Goal: Task Accomplishment & Management: Use online tool/utility

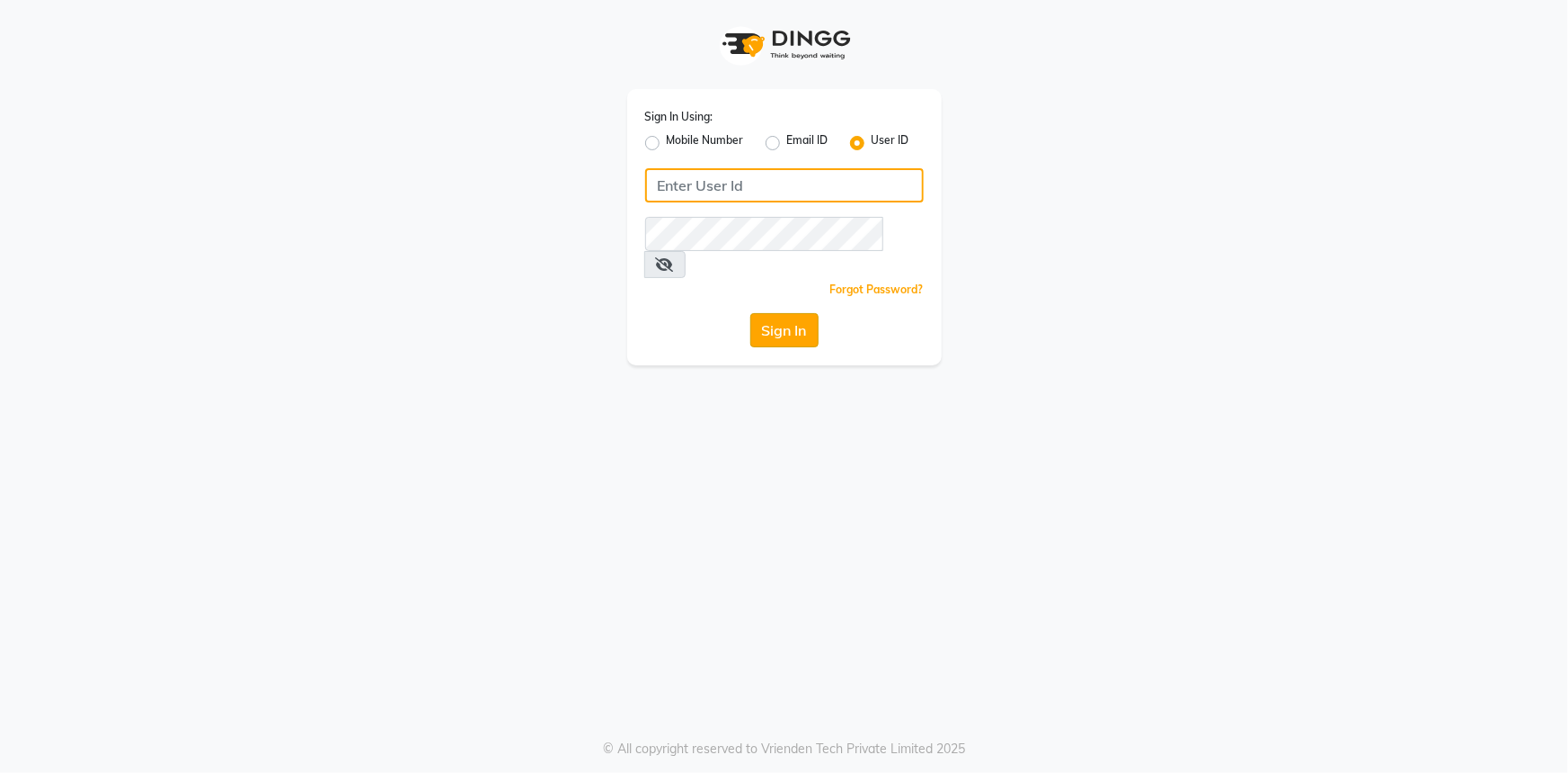
type input "E3784-01"
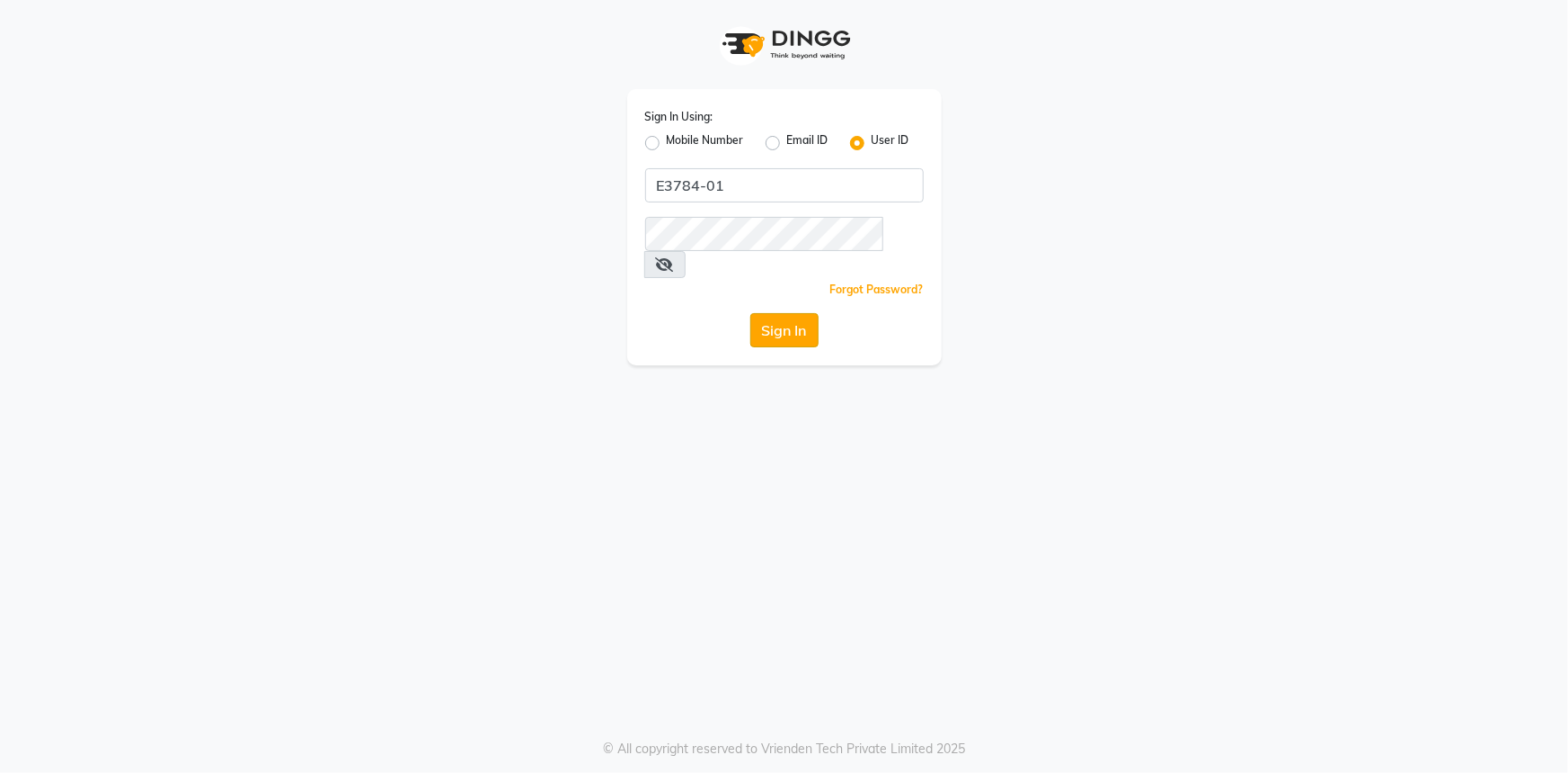
click at [780, 313] on button "Sign In" at bounding box center [784, 330] width 68 height 34
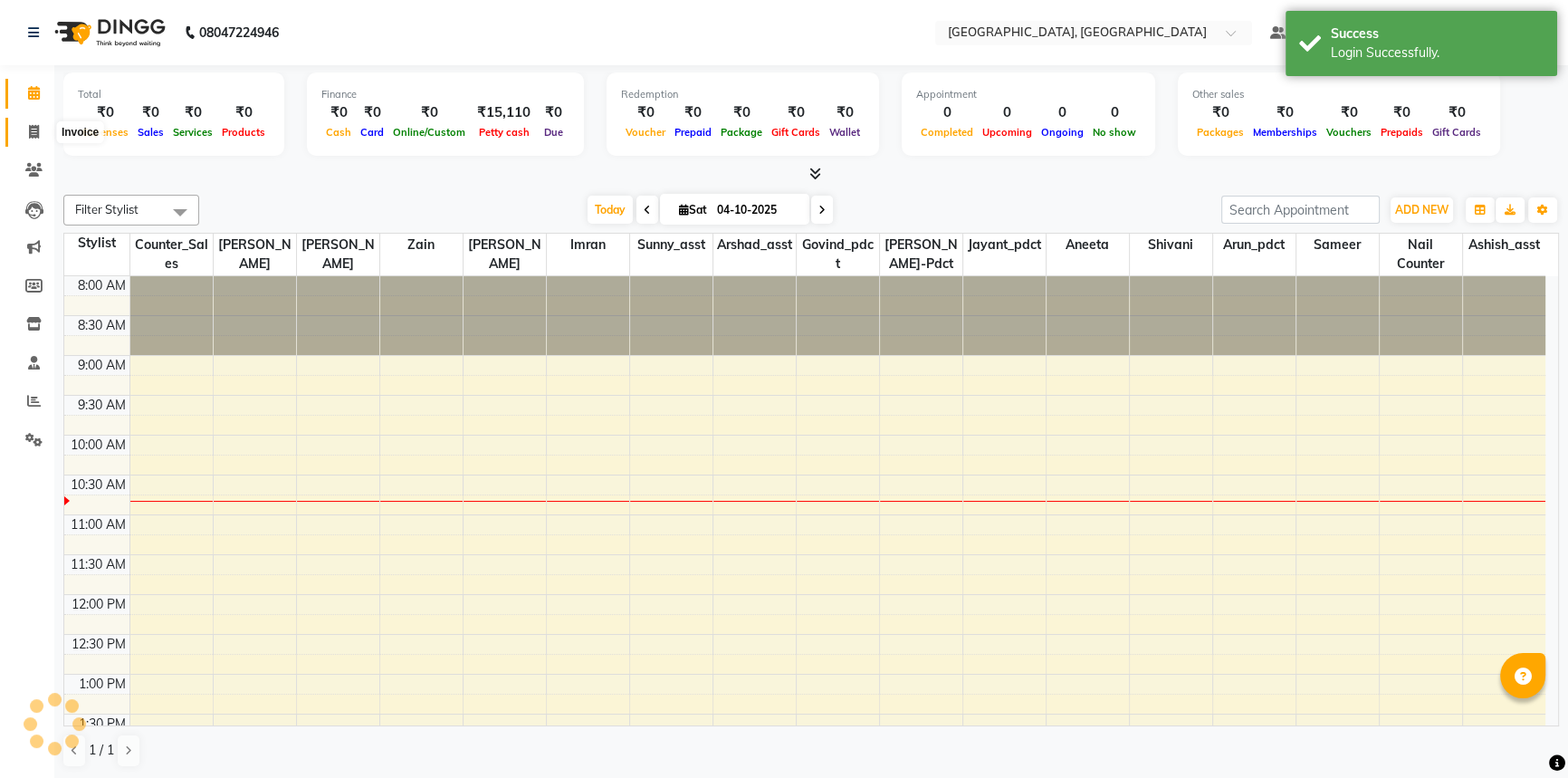
click at [32, 126] on icon at bounding box center [33, 131] width 10 height 14
select select "service"
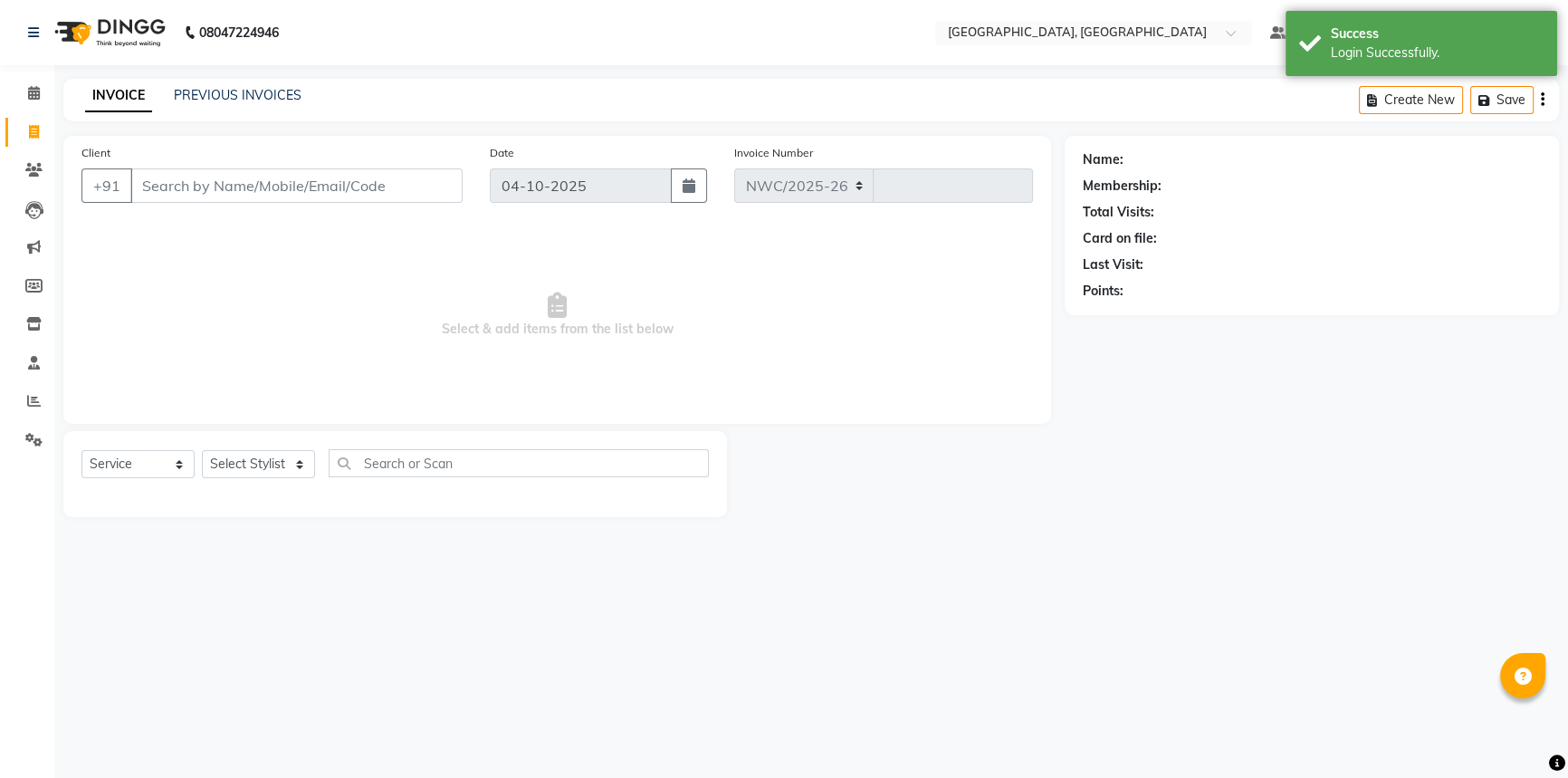
select select "8574"
type input "3769"
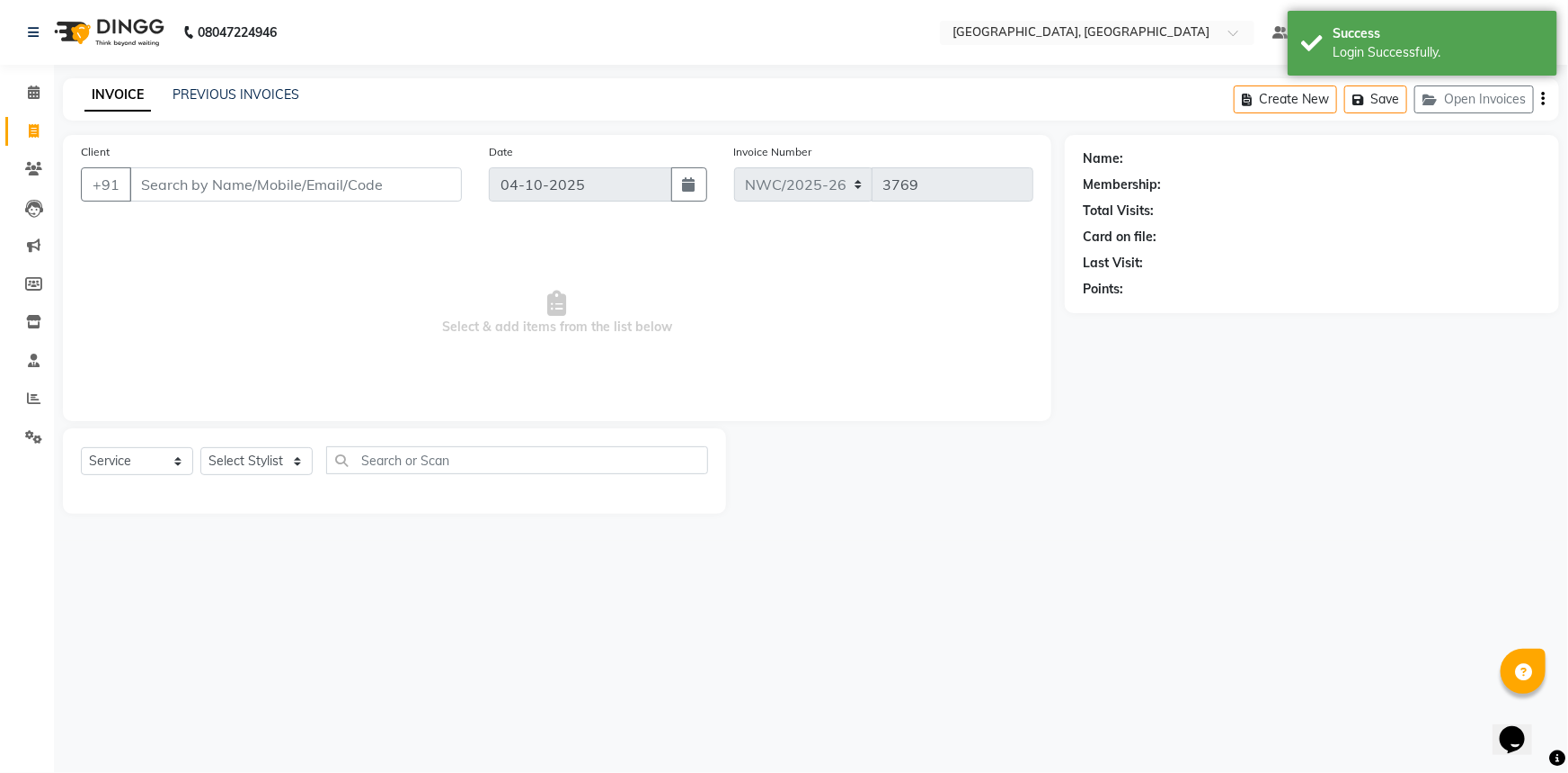
click at [387, 176] on input "Client" at bounding box center [296, 184] width 333 height 34
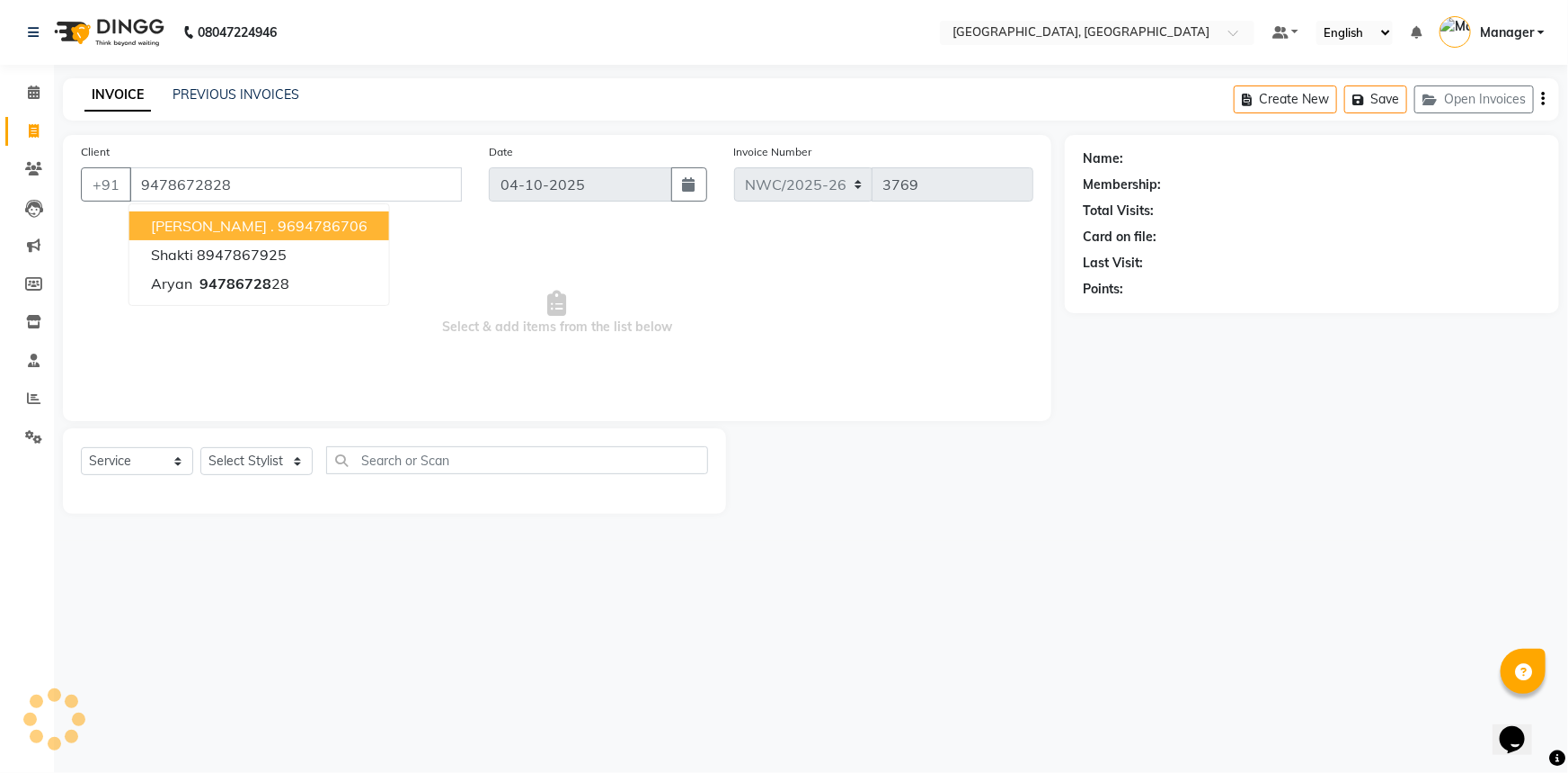
type input "9478672828"
select select "1: Object"
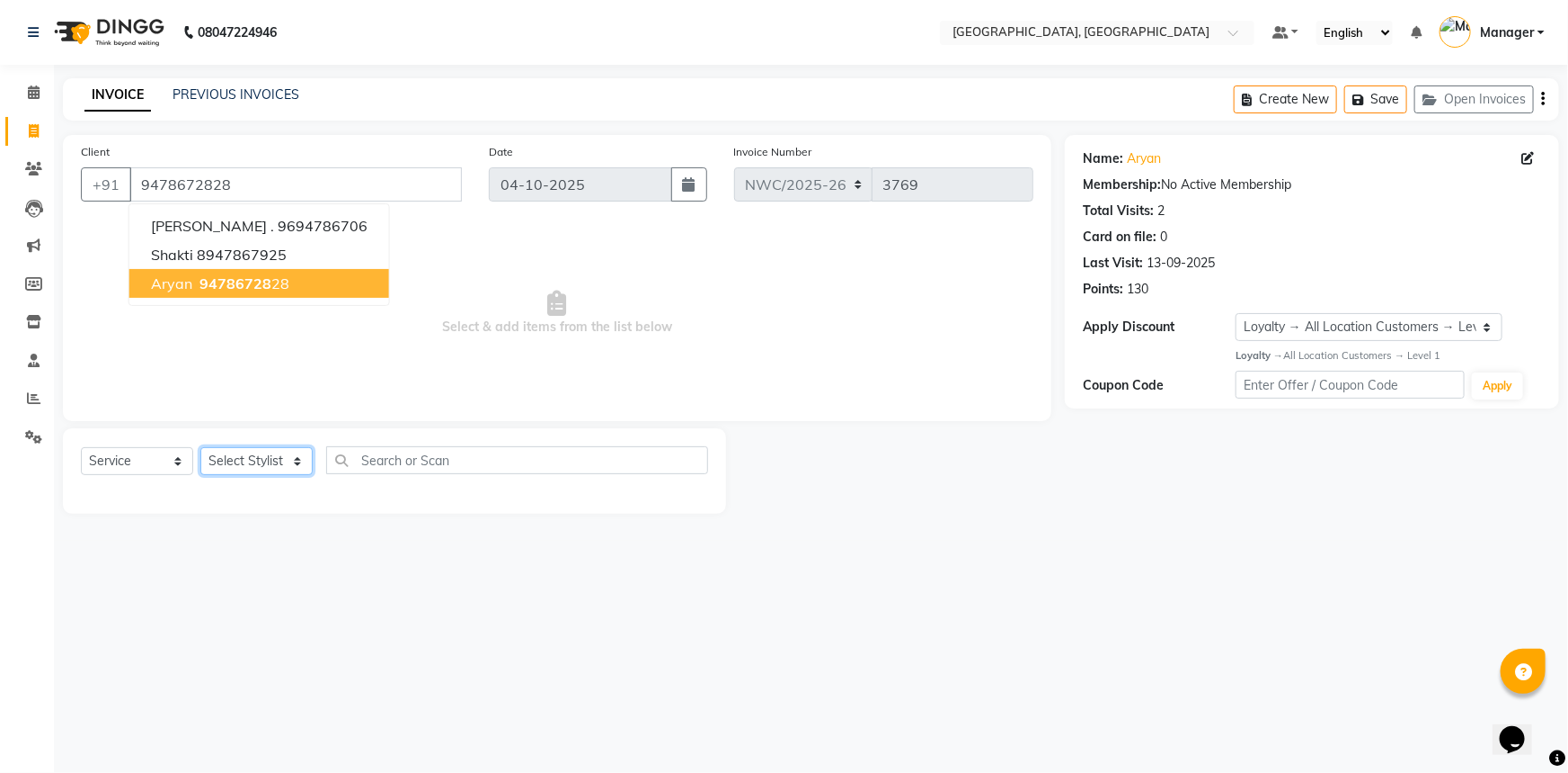
drag, startPoint x: 258, startPoint y: 461, endPoint x: 262, endPoint y: 452, distance: 9.8
click at [258, 460] on select "Select Stylist [PERSON_NAME]-pdct Arshad_asst Arun_pdct Ashish_asst Counter_Sal…" at bounding box center [256, 460] width 112 height 28
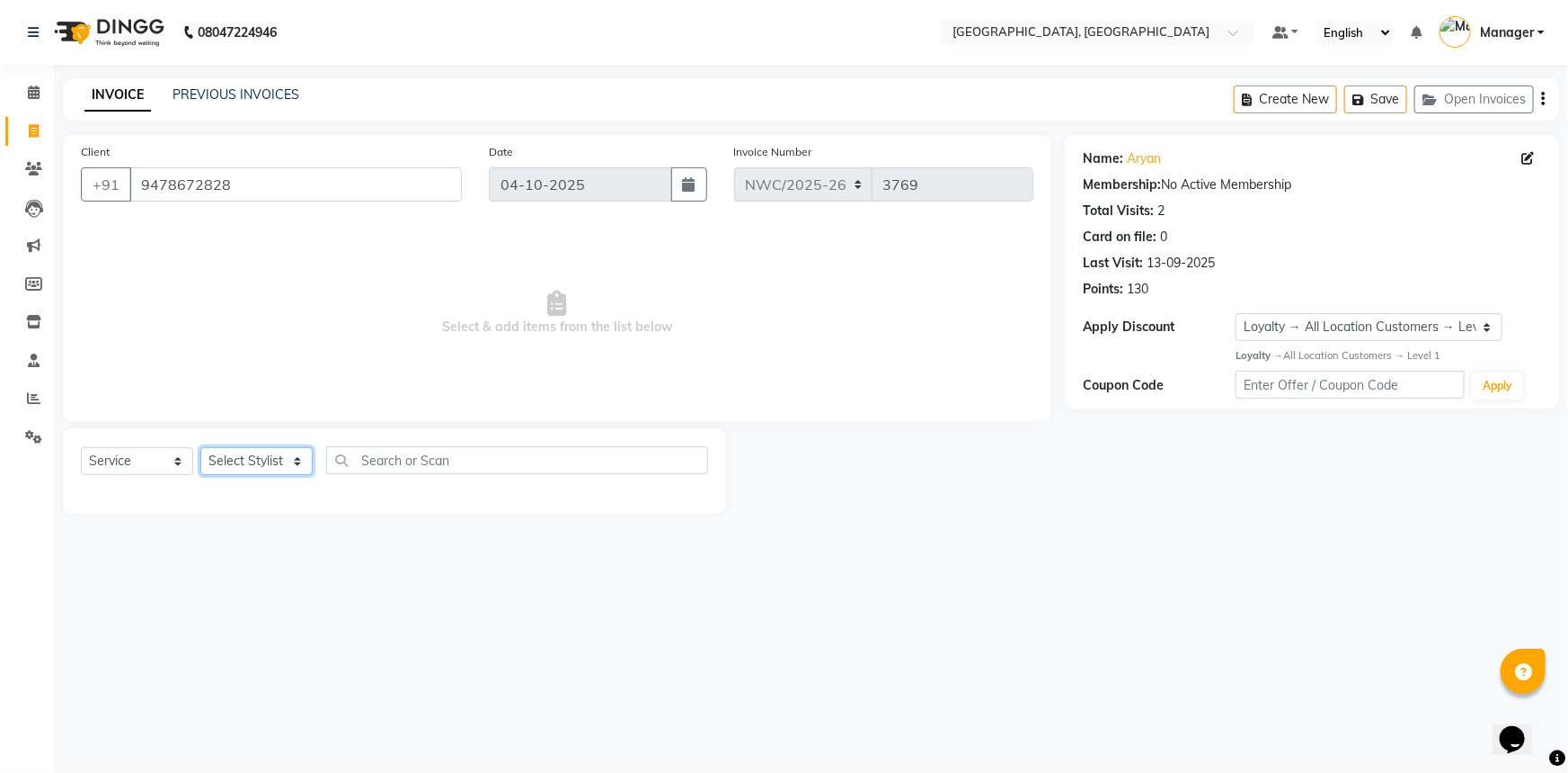
select select "85707"
click at [200, 447] on select "Select Stylist [PERSON_NAME]-pdct Arshad_asst Arun_pdct Ashish_asst Counter_Sal…" at bounding box center [256, 460] width 112 height 28
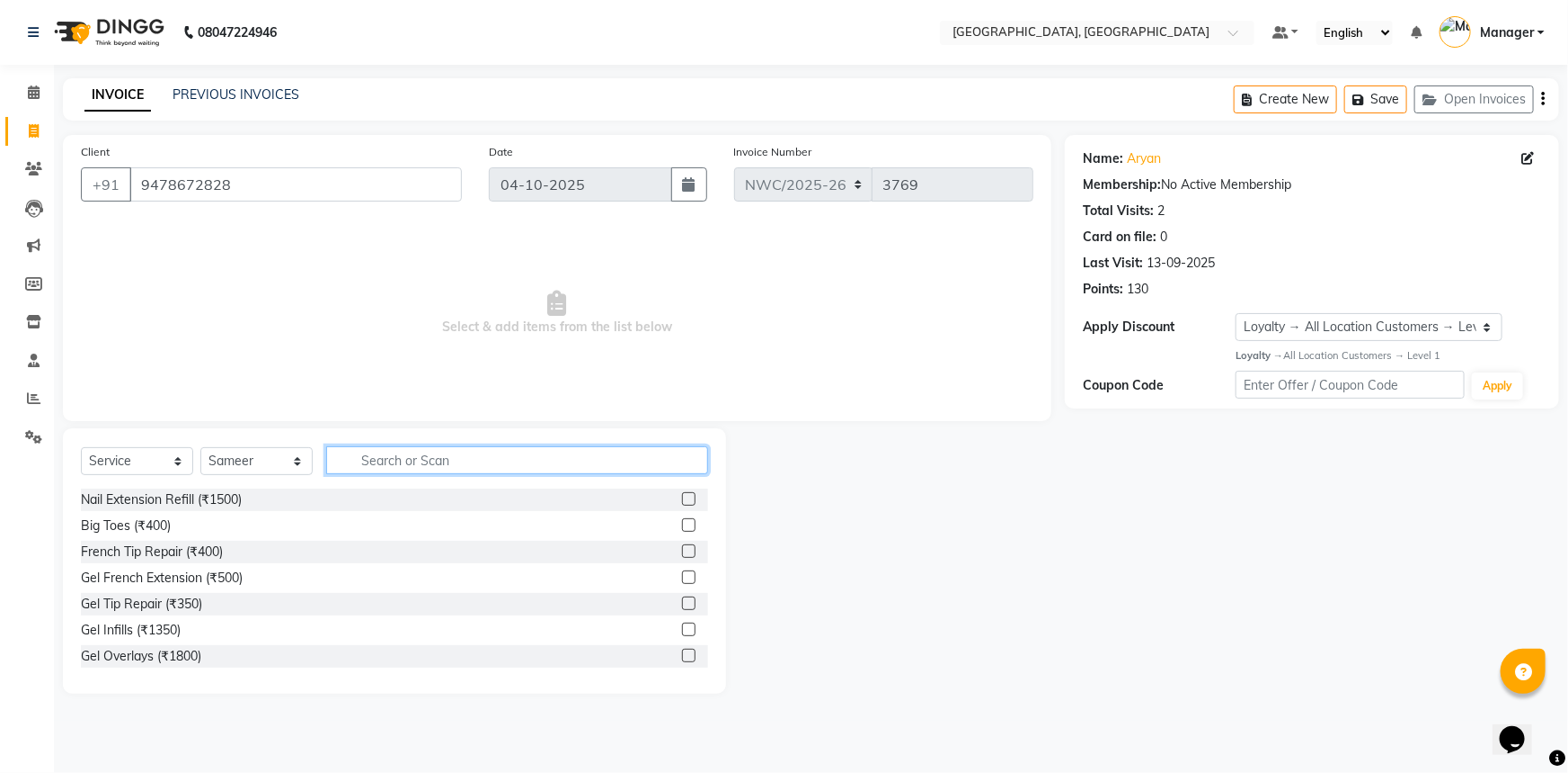
click at [369, 461] on input "text" at bounding box center [517, 460] width 382 height 28
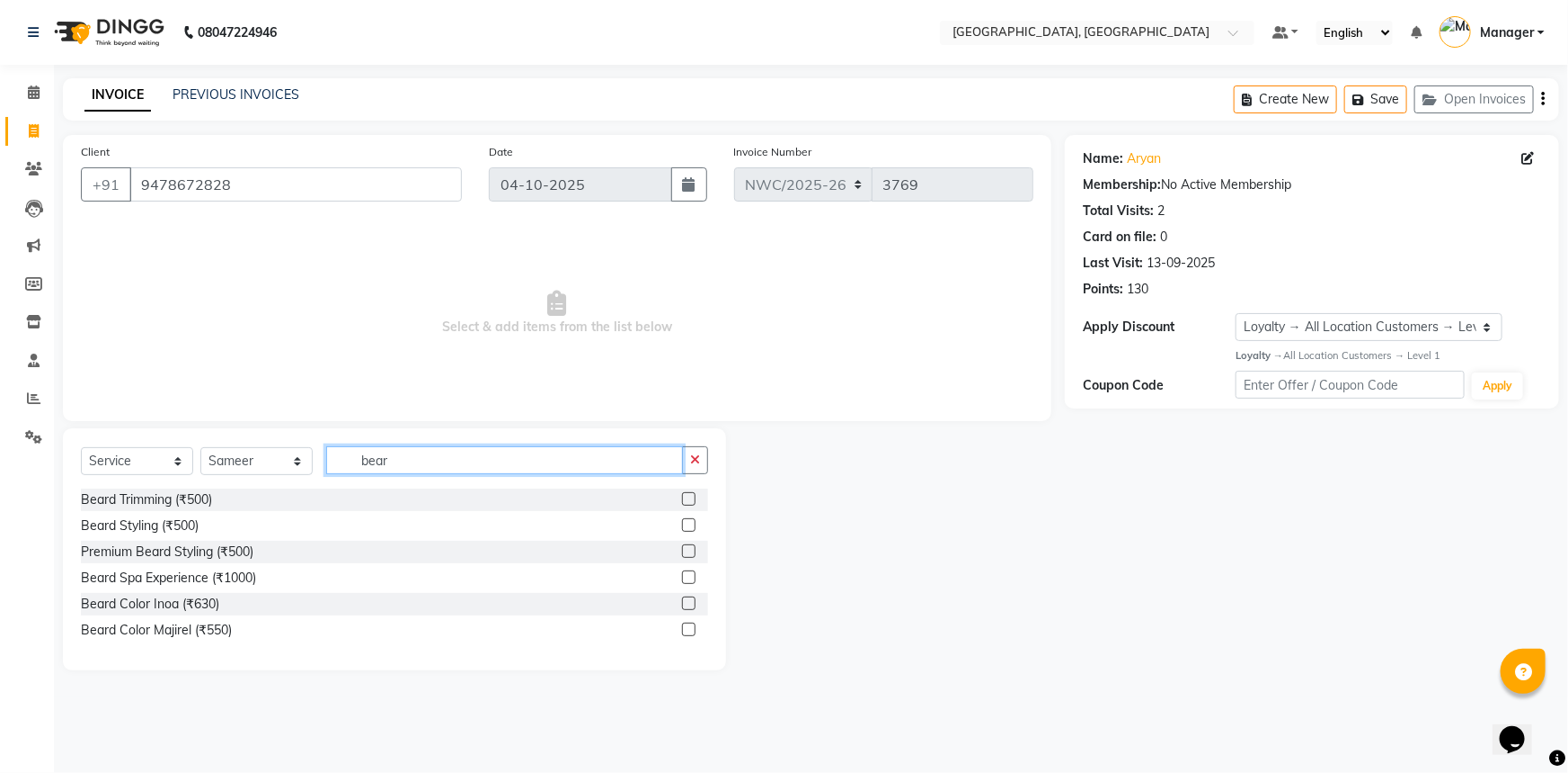
type input "bear"
click at [693, 519] on label at bounding box center [689, 525] width 14 height 14
click at [693, 520] on input "checkbox" at bounding box center [688, 526] width 12 height 12
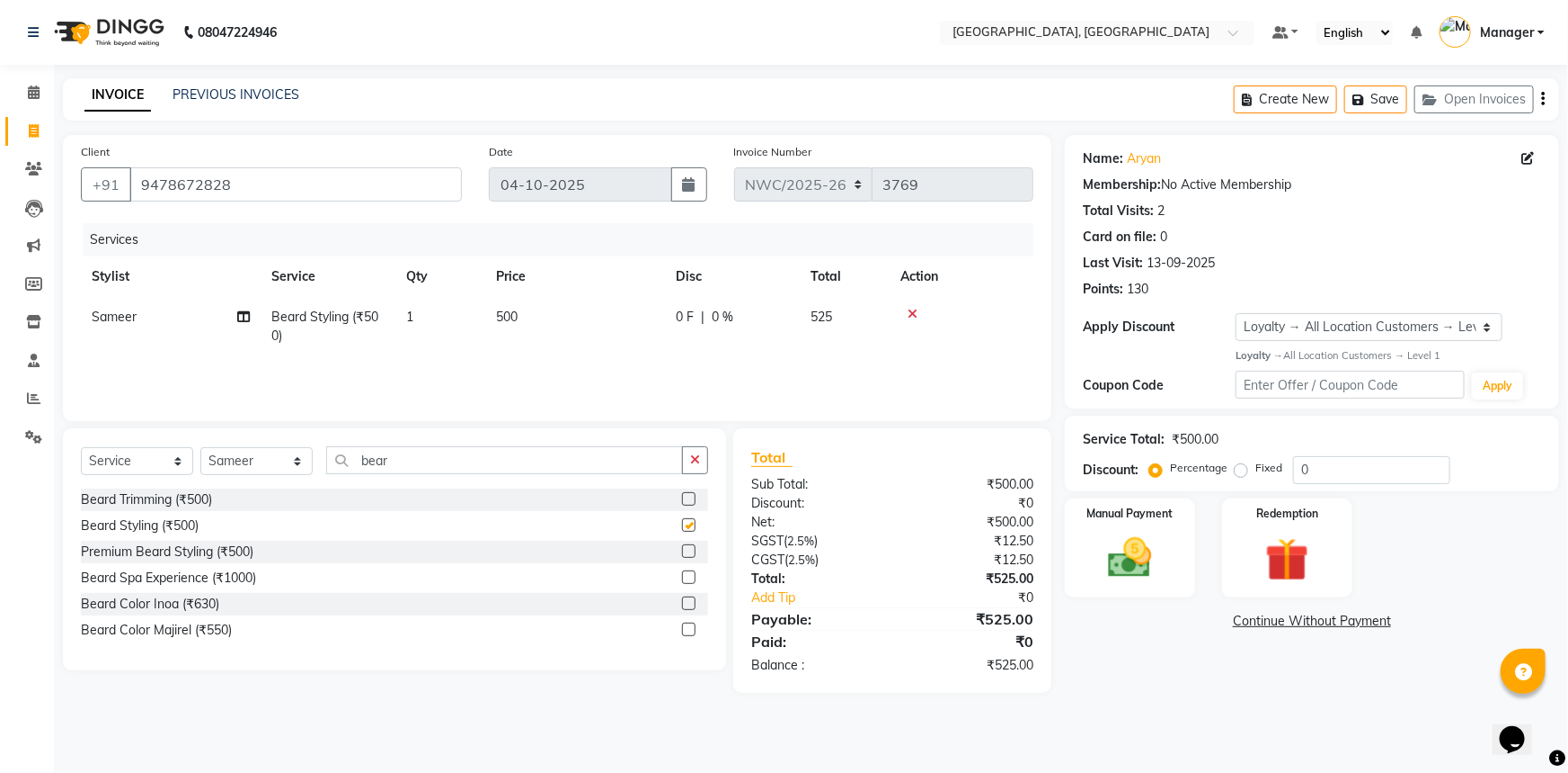
checkbox input "false"
click at [508, 319] on span "500" at bounding box center [506, 317] width 21 height 17
select select "85707"
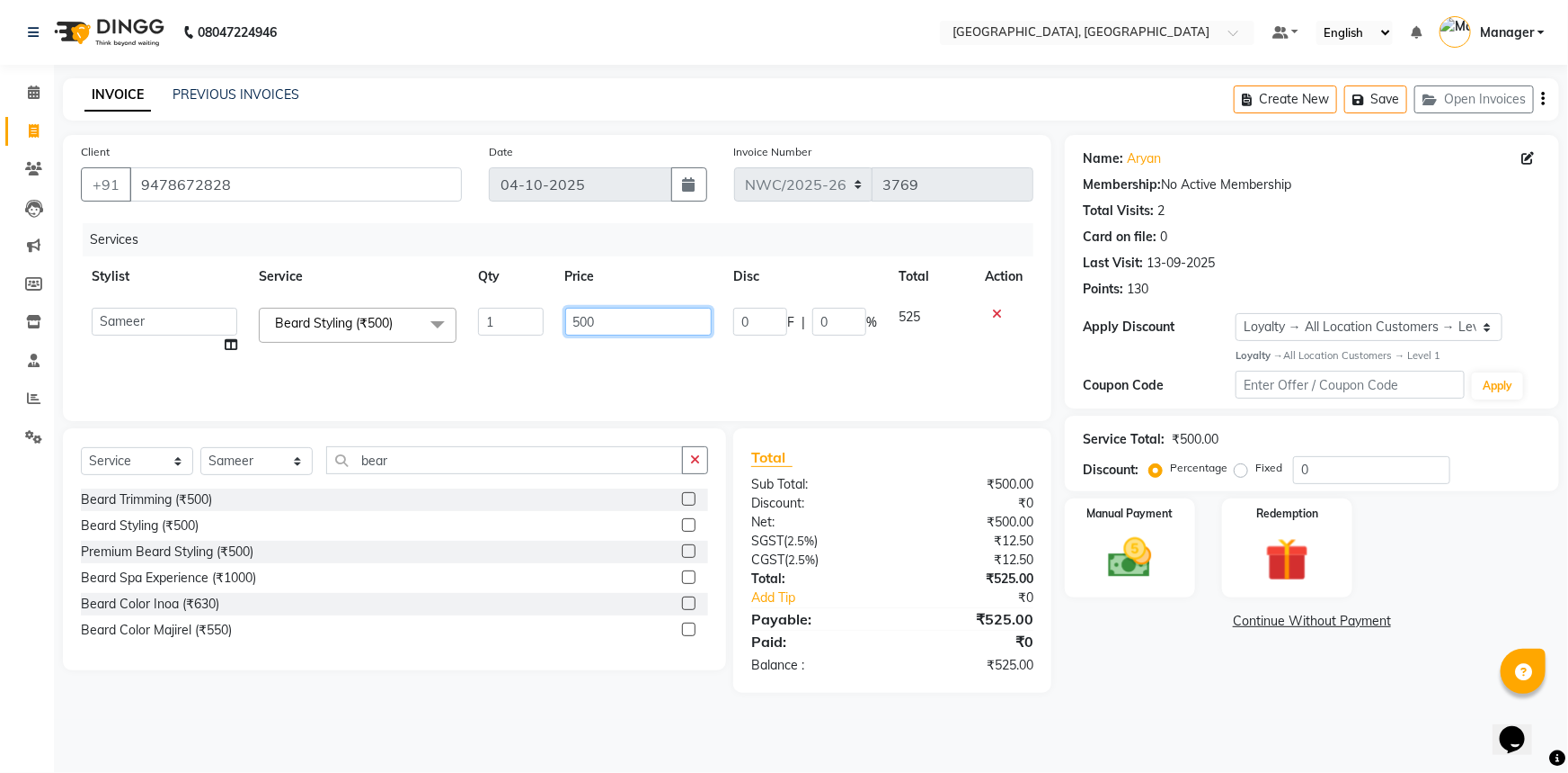
drag, startPoint x: 600, startPoint y: 324, endPoint x: 553, endPoint y: 323, distance: 47.0
click at [553, 323] on tr "[PERSON_NAME]-pdct Arshad_asst Arun_pdct Ashish_asst Counter_Sales [PERSON_NAME…" at bounding box center [557, 331] width 953 height 68
type input "350"
click at [546, 360] on div "Services Stylist Service Qty Price Disc Total Action [PERSON_NAME]-pdct Arshad_…" at bounding box center [557, 313] width 953 height 180
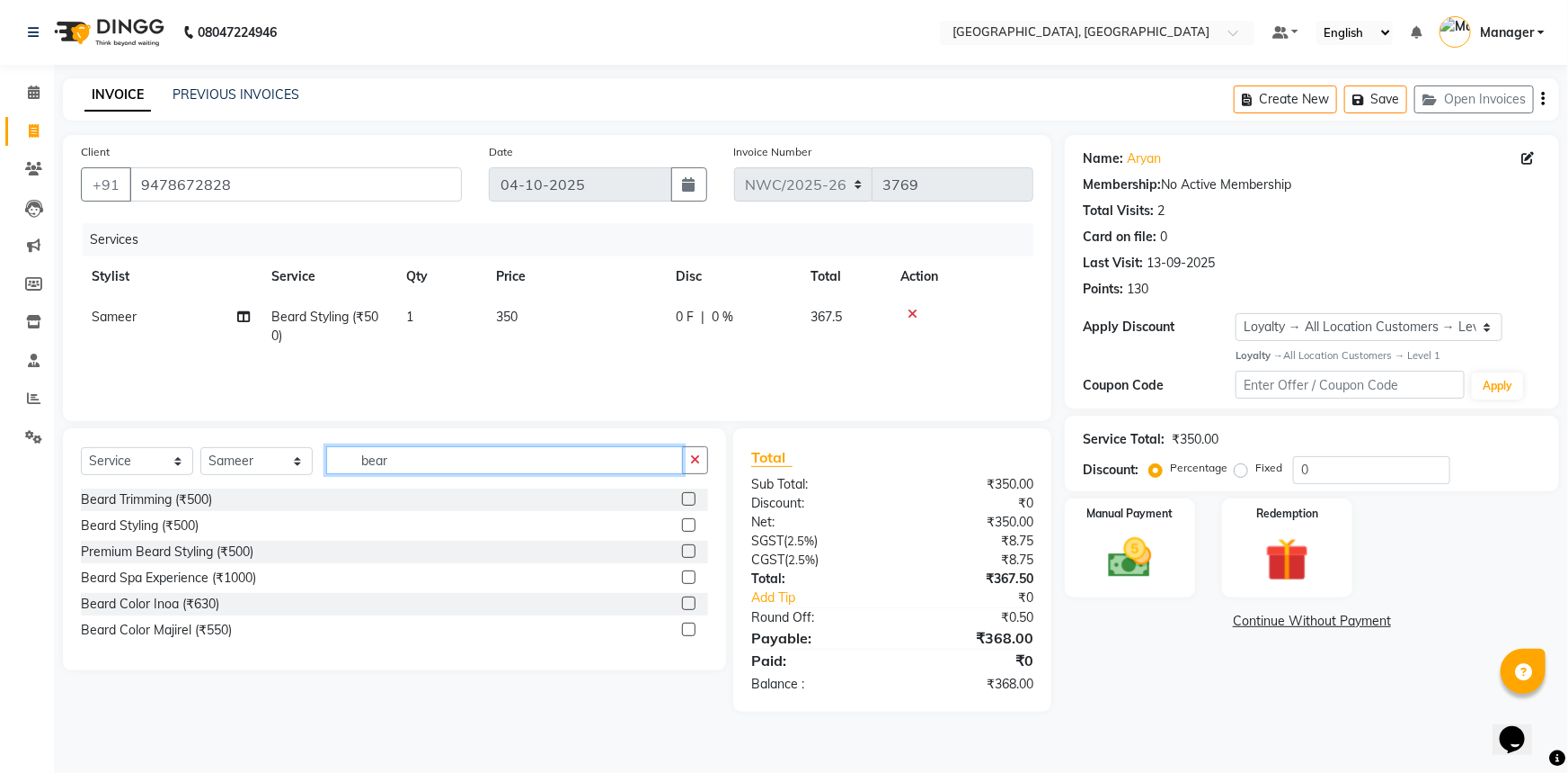
drag, startPoint x: 343, startPoint y: 454, endPoint x: 328, endPoint y: 450, distance: 15.5
click at [324, 452] on div "Select Service Product Membership Package Voucher Prepaid Gift Card Select Styl…" at bounding box center [394, 467] width 627 height 42
type input "thre"
click at [692, 500] on label at bounding box center [689, 498] width 14 height 14
click at [692, 500] on input "checkbox" at bounding box center [688, 499] width 12 height 12
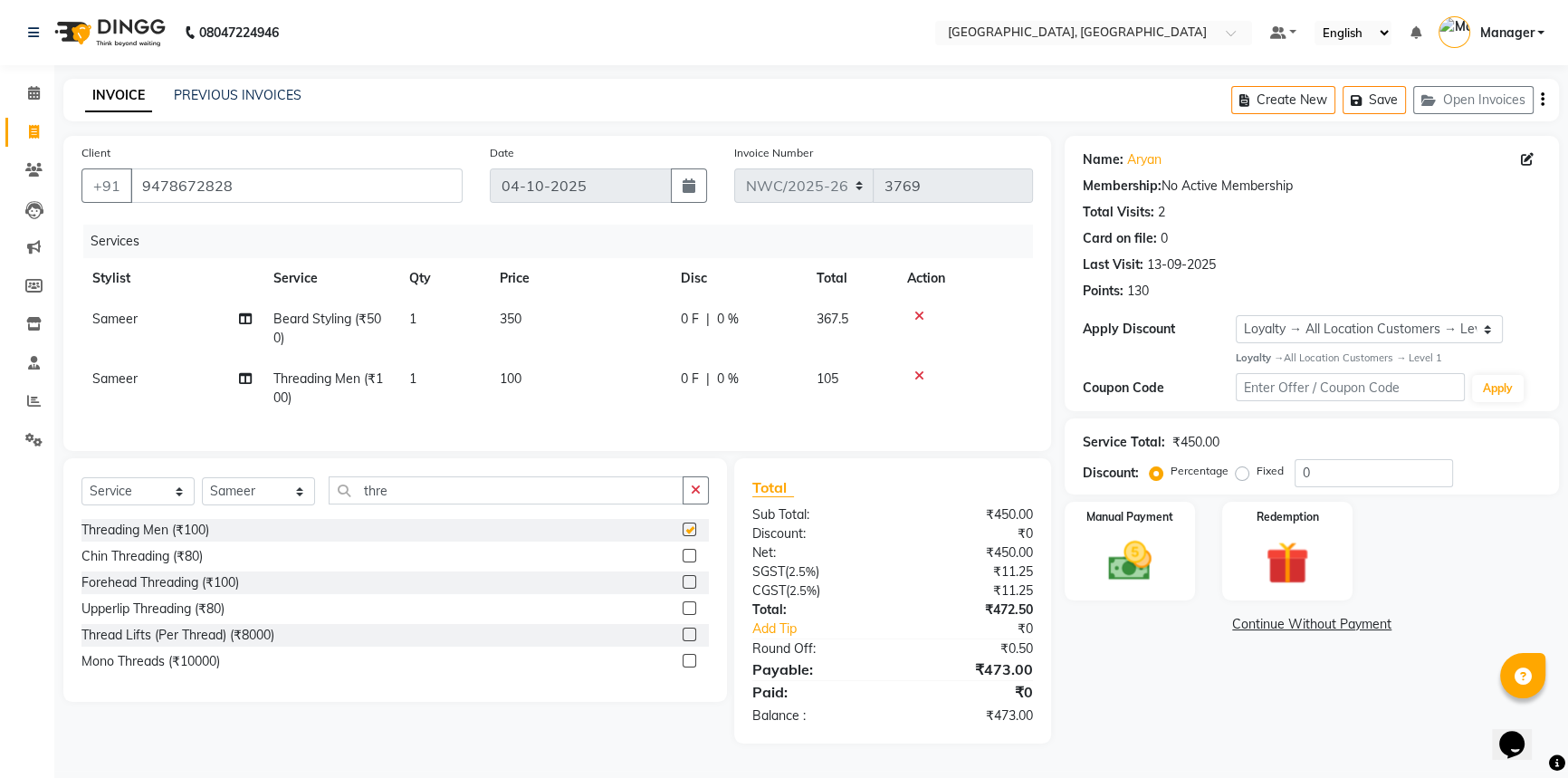
checkbox input "false"
click at [1176, 562] on div "Manual Payment" at bounding box center [1130, 551] width 136 height 104
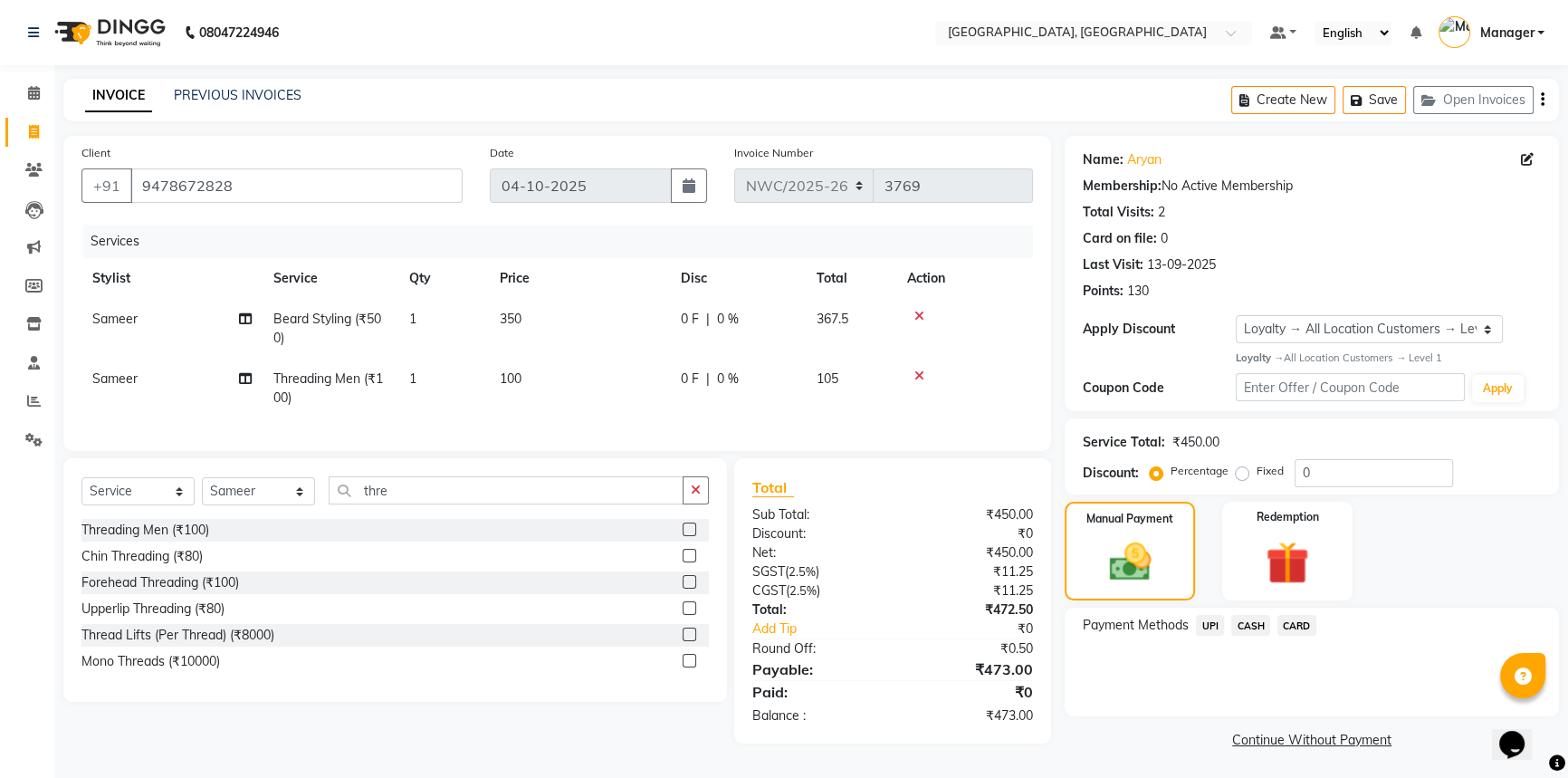
click at [1209, 626] on span "UPI" at bounding box center [1210, 624] width 28 height 21
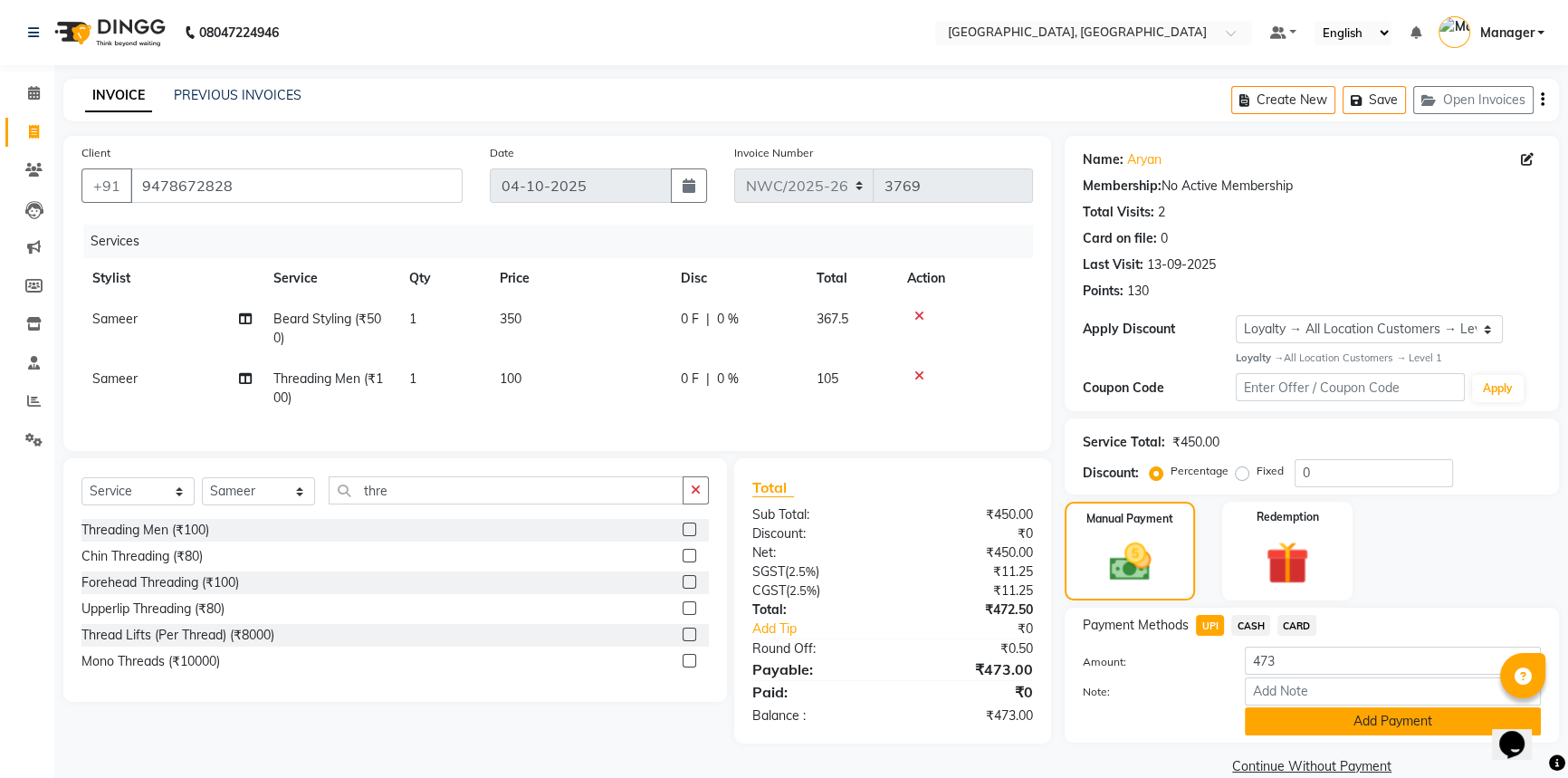
click at [1312, 715] on button "Add Payment" at bounding box center [1392, 721] width 296 height 28
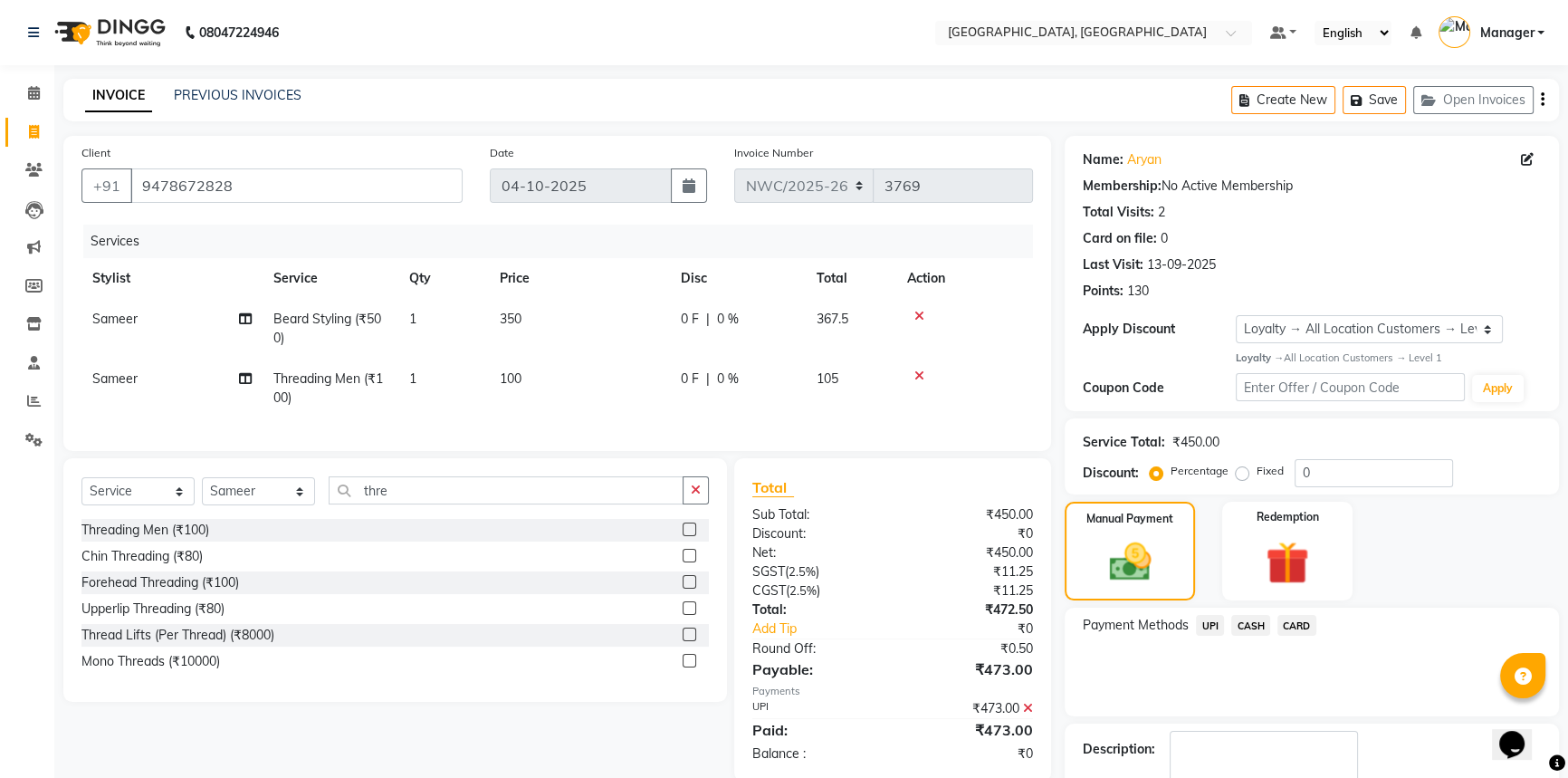
scroll to position [134, 0]
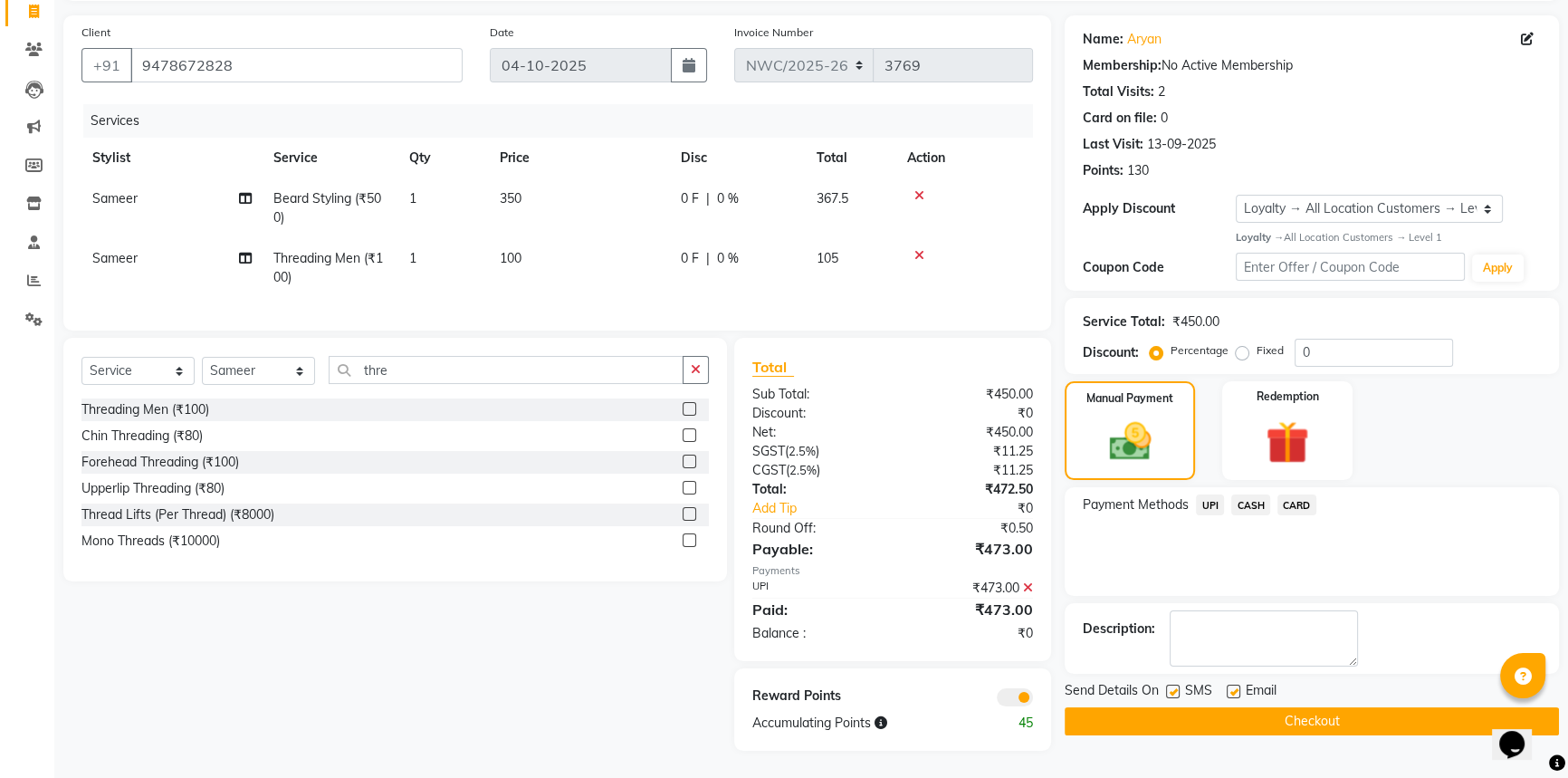
click at [1308, 707] on button "Checkout" at bounding box center [1312, 721] width 494 height 28
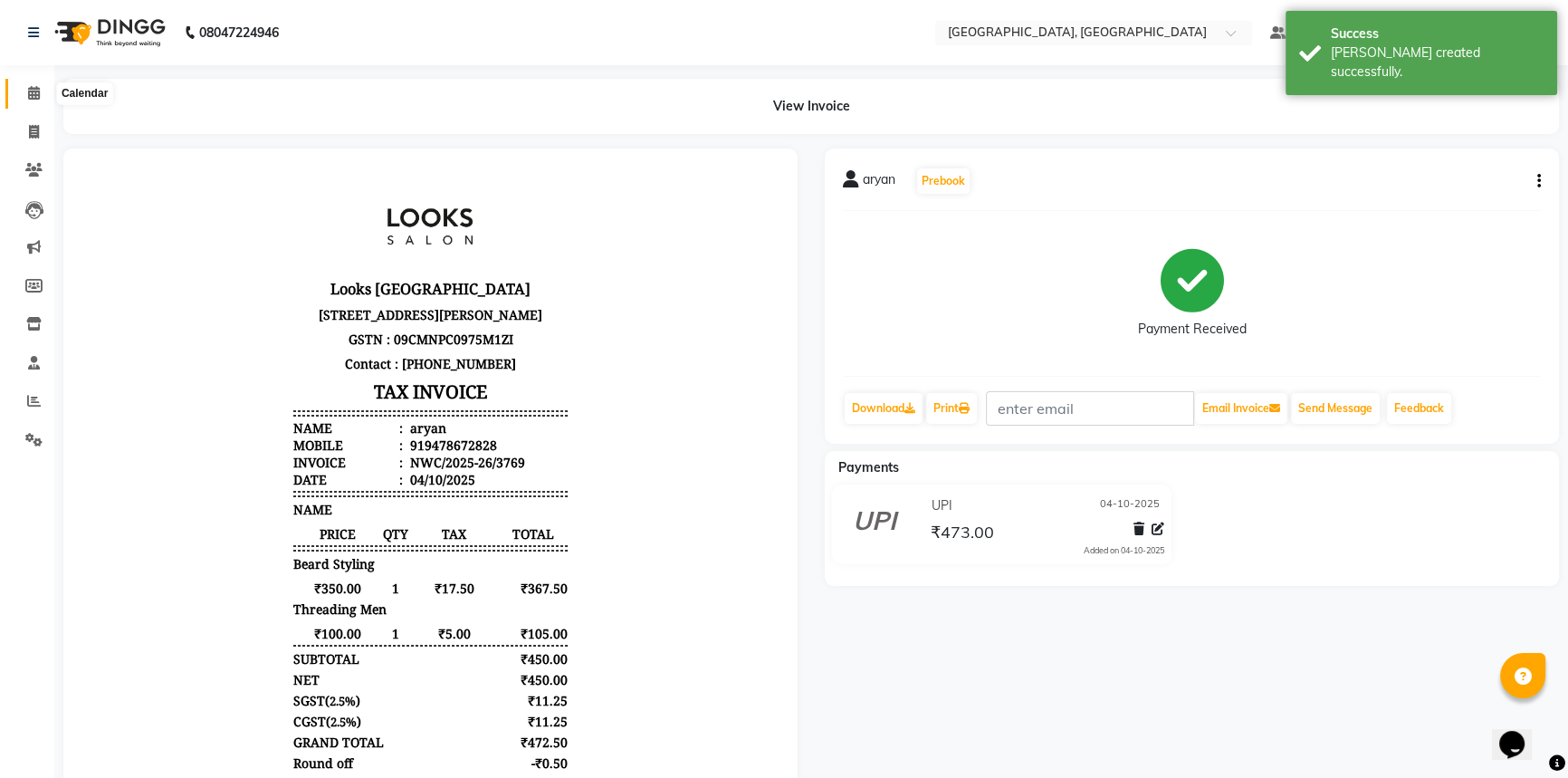
click at [35, 91] on icon at bounding box center [33, 93] width 12 height 14
